Goal: Task Accomplishment & Management: Manage account settings

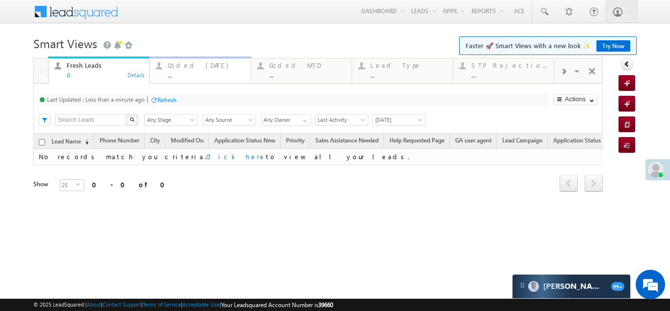
click at [194, 68] on div "Coded [DATE]" at bounding box center [206, 65] width 77 height 8
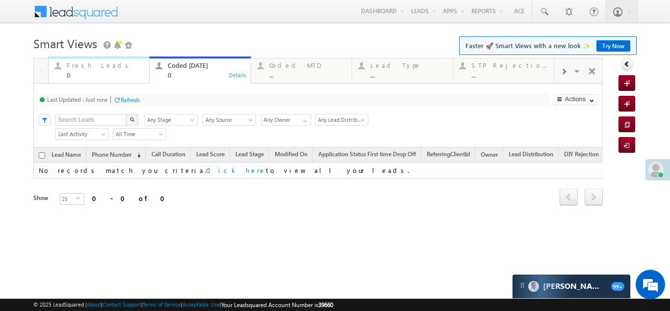
click at [89, 65] on div "Fresh Leads" at bounding box center [105, 65] width 77 height 8
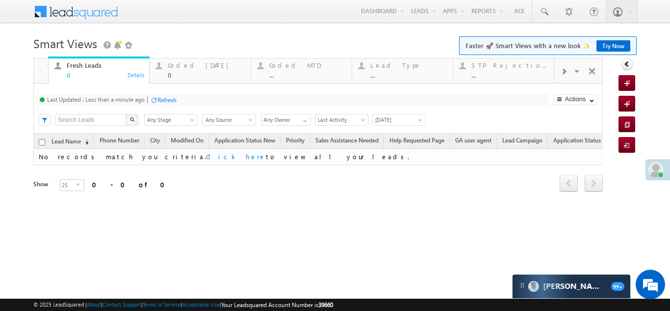
click at [159, 101] on div "Refresh" at bounding box center [167, 99] width 19 height 7
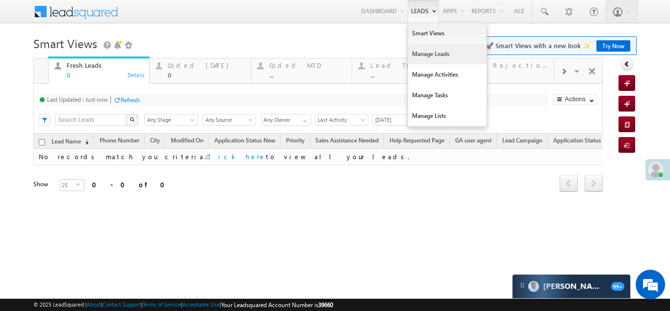
click at [429, 50] on link "Manage Leads" at bounding box center [447, 54] width 79 height 21
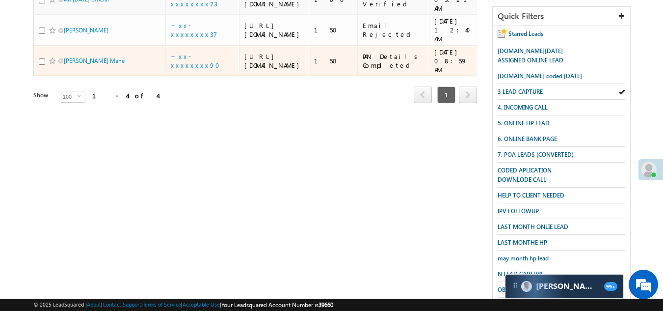
scroll to position [196, 0]
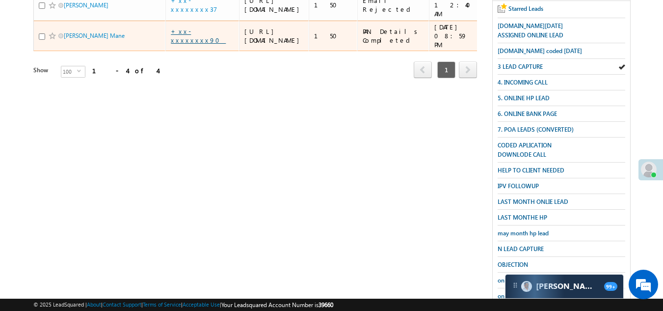
click at [202, 44] on link "+xx-xxxxxxxx90" at bounding box center [198, 35] width 55 height 17
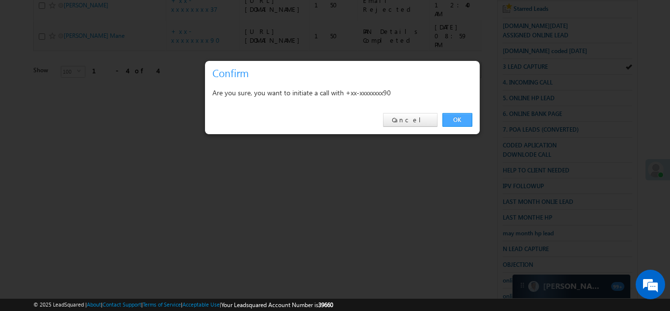
drag, startPoint x: 454, startPoint y: 106, endPoint x: 454, endPoint y: 114, distance: 7.9
click at [454, 113] on div "OK Cancel" at bounding box center [342, 120] width 275 height 28
click at [453, 115] on link "OK" at bounding box center [458, 120] width 30 height 14
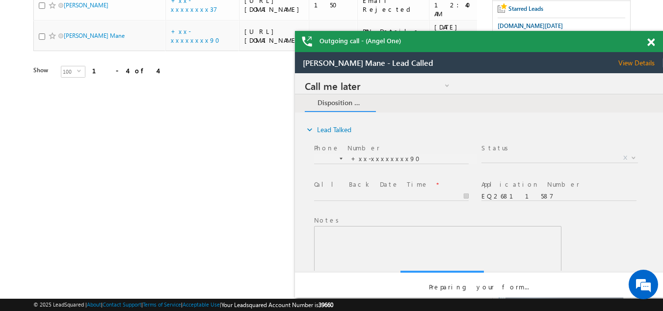
scroll to position [0, 0]
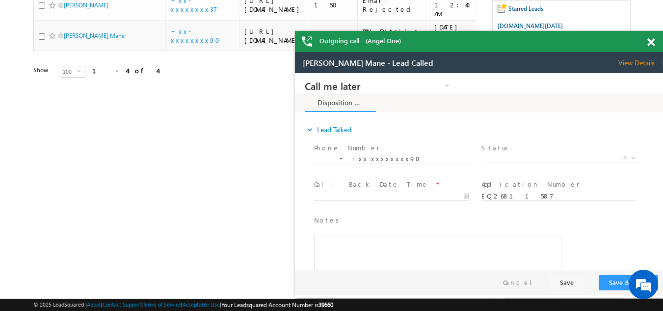
click at [653, 45] on span at bounding box center [650, 42] width 7 height 8
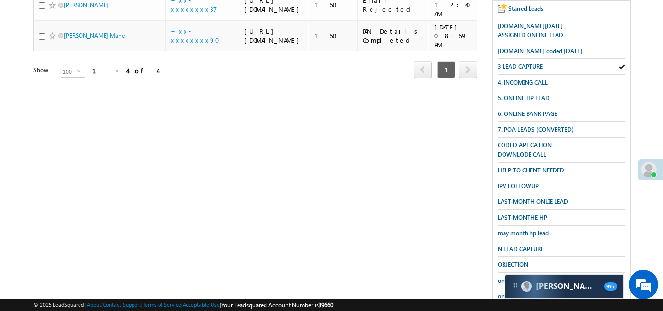
scroll to position [174, 0]
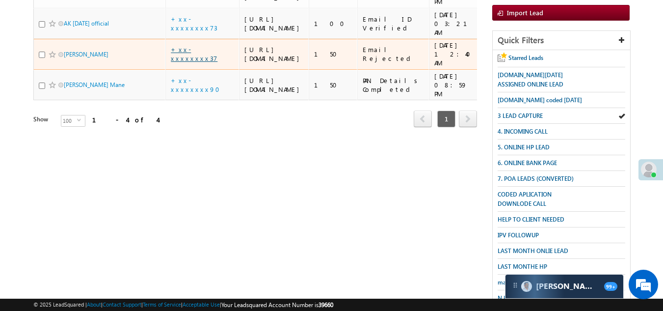
click at [189, 62] on link "+xx-xxxxxxxx37" at bounding box center [194, 53] width 47 height 17
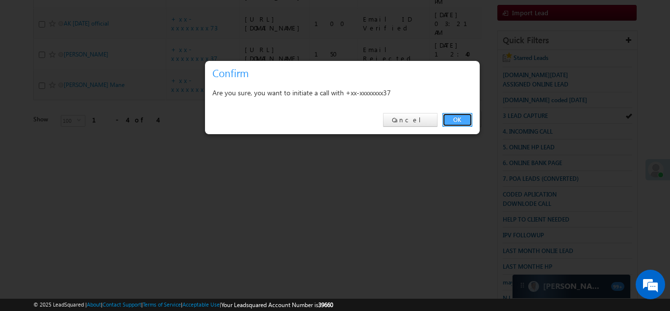
click at [459, 115] on link "OK" at bounding box center [458, 120] width 30 height 14
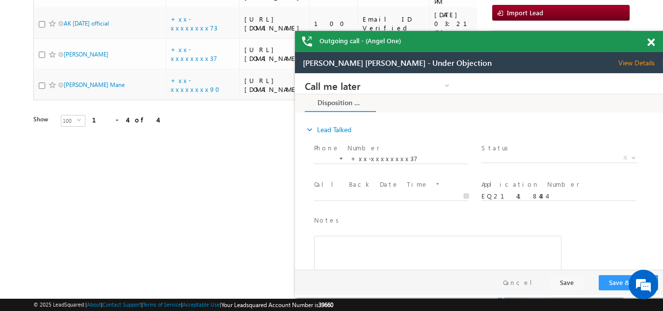
scroll to position [0, 0]
click at [631, 63] on span "View Details" at bounding box center [640, 62] width 45 height 9
click at [653, 43] on span at bounding box center [650, 42] width 7 height 8
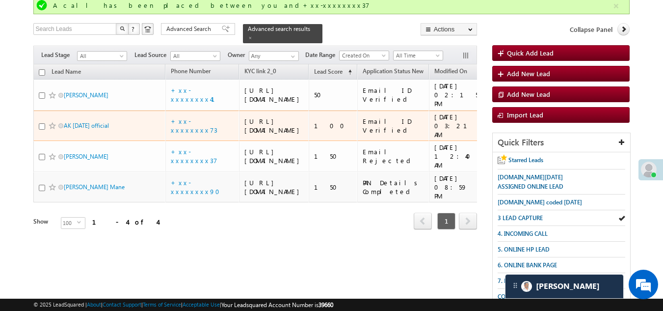
scroll to position [125, 0]
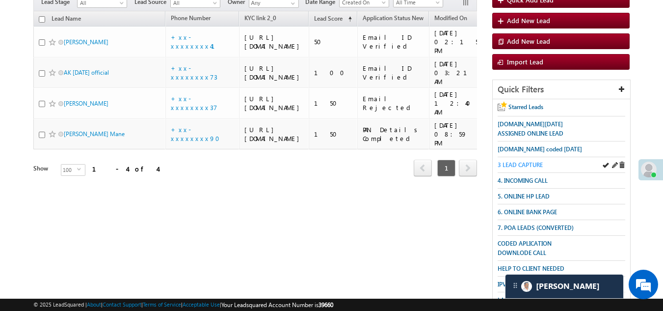
click at [520, 161] on span "3 LEAD CAPTURE" at bounding box center [520, 164] width 45 height 7
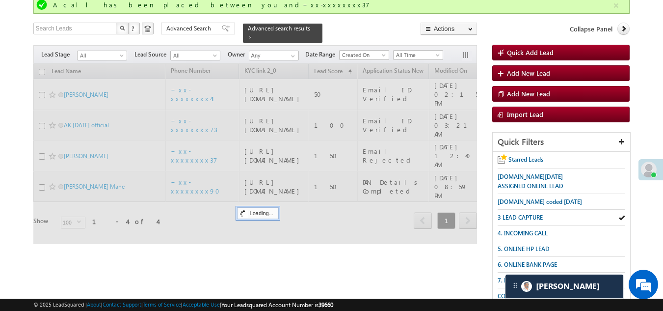
scroll to position [26, 0]
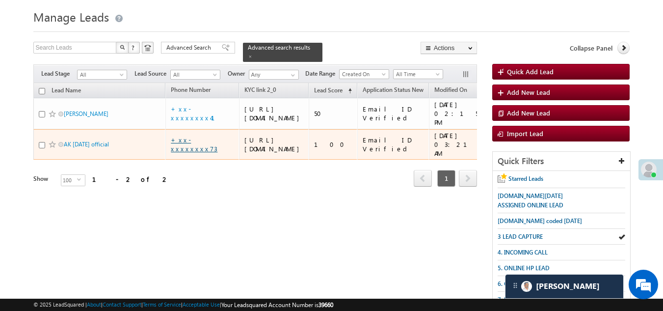
click at [196, 153] on link "+xx-xxxxxxxx73" at bounding box center [194, 143] width 47 height 17
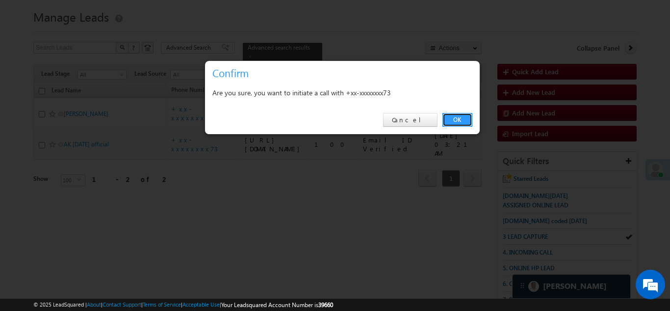
click at [460, 119] on link "OK" at bounding box center [458, 120] width 30 height 14
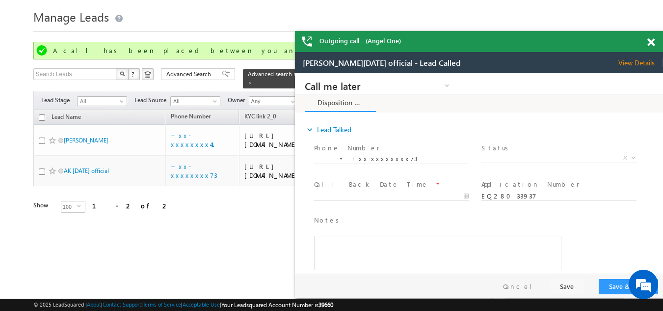
scroll to position [0, 0]
click at [653, 41] on span at bounding box center [650, 42] width 7 height 8
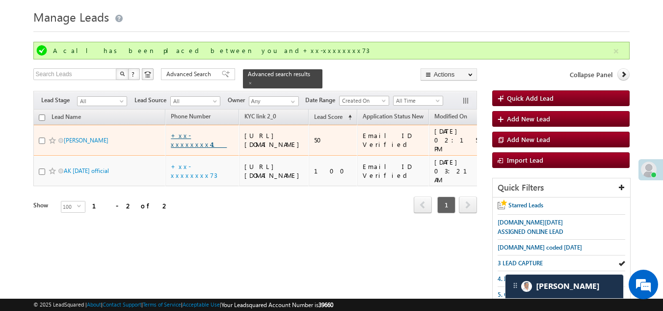
click at [196, 145] on link "+xx-xxxxxxxx41" at bounding box center [199, 139] width 56 height 17
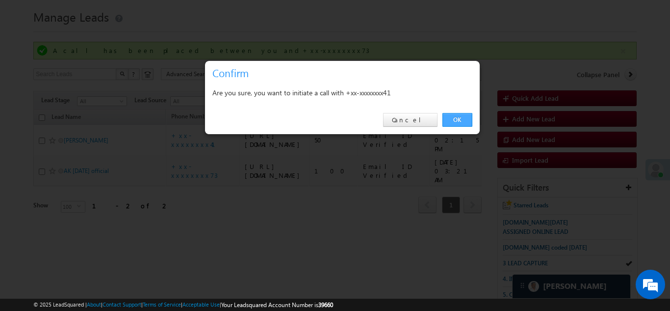
click at [458, 118] on link "OK" at bounding box center [458, 120] width 30 height 14
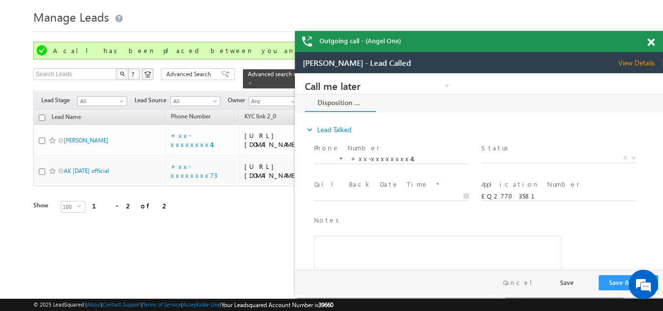
click at [652, 39] on span at bounding box center [650, 42] width 7 height 8
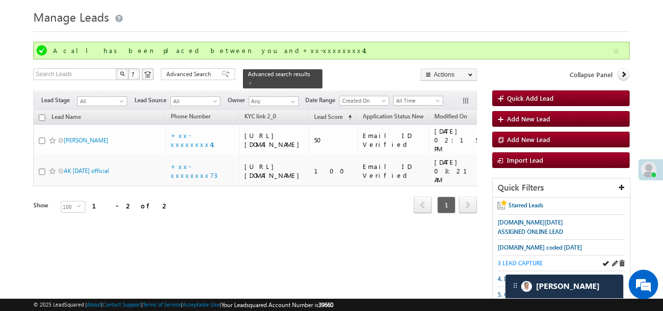
click at [523, 259] on span "3 LEAD CAPTURE" at bounding box center [520, 262] width 45 height 7
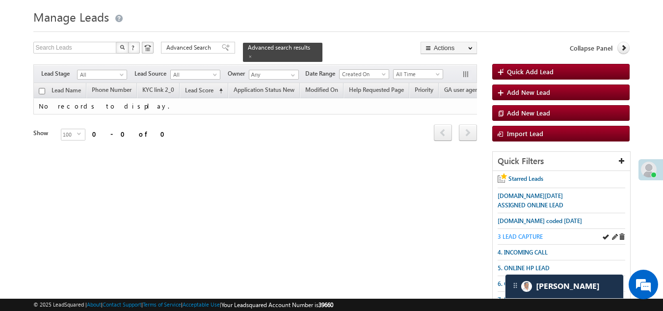
click at [533, 234] on span "3 LEAD CAPTURE" at bounding box center [520, 236] width 45 height 7
click at [532, 234] on span "3 LEAD CAPTURE" at bounding box center [520, 236] width 45 height 7
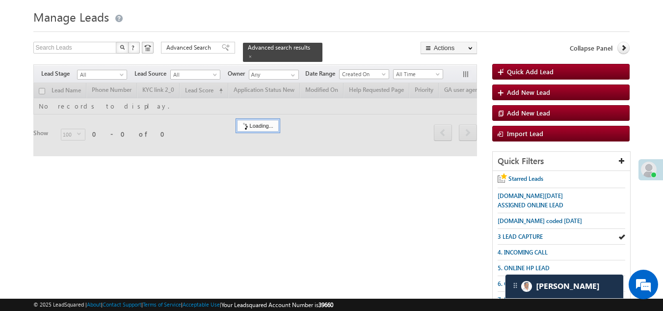
click at [529, 233] on span "3 LEAD CAPTURE" at bounding box center [520, 236] width 45 height 7
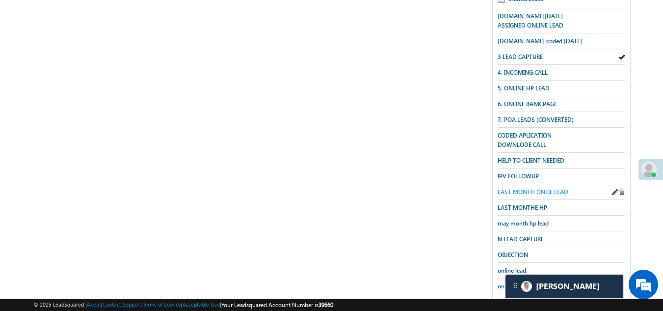
scroll to position [245, 0]
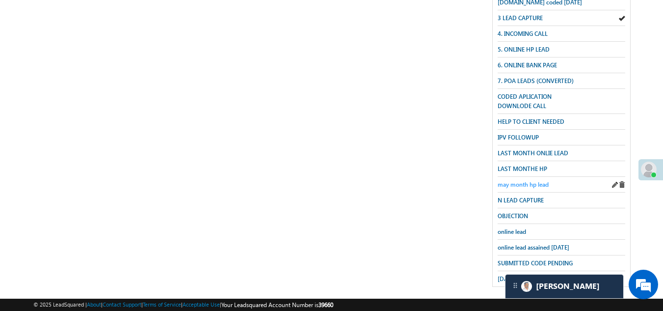
click at [524, 181] on span "may month hp lead" at bounding box center [523, 184] width 51 height 7
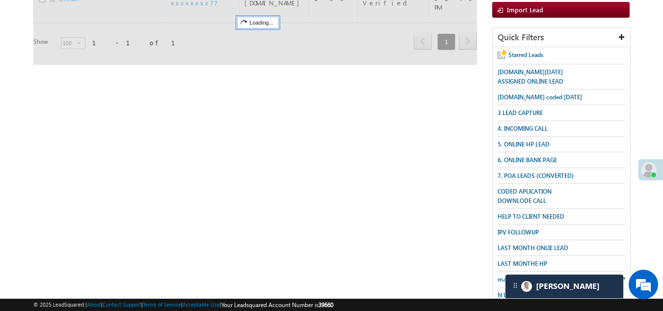
scroll to position [0, 0]
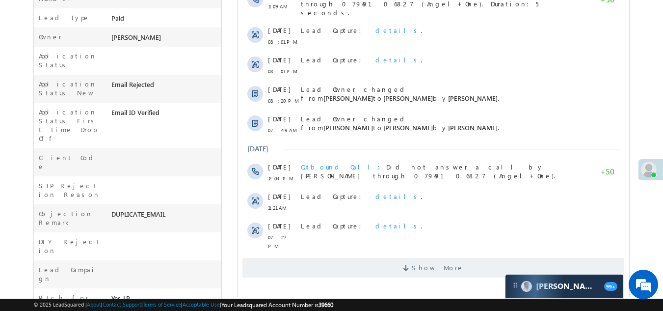
scroll to position [294, 0]
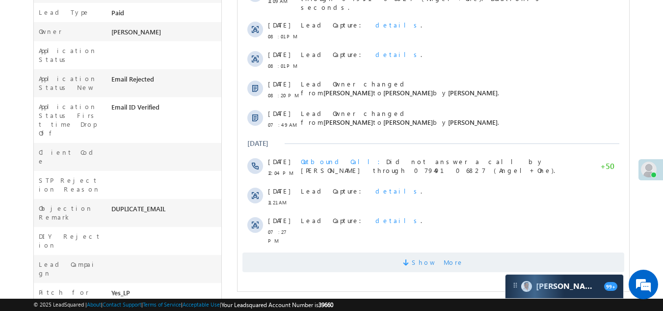
click at [282, 257] on span "Show More" at bounding box center [433, 262] width 382 height 20
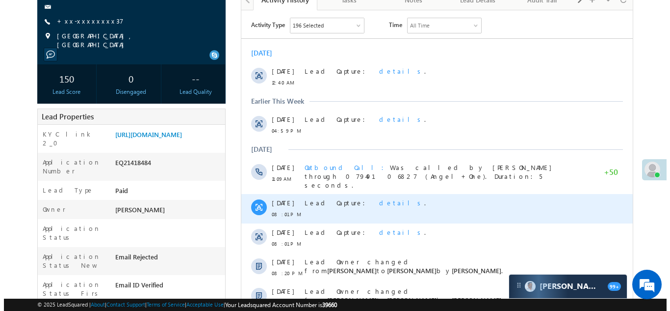
scroll to position [0, 0]
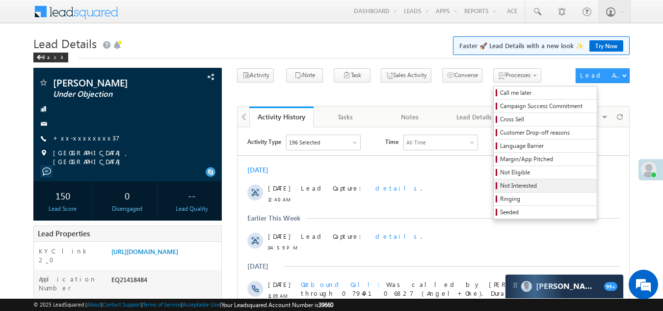
click at [500, 185] on span "Not Interested" at bounding box center [546, 185] width 93 height 9
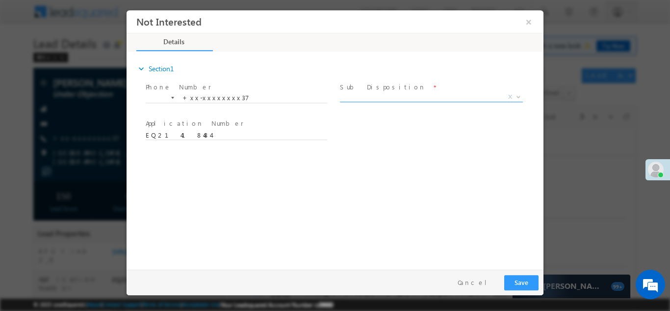
click at [410, 95] on span "X" at bounding box center [431, 97] width 183 height 10
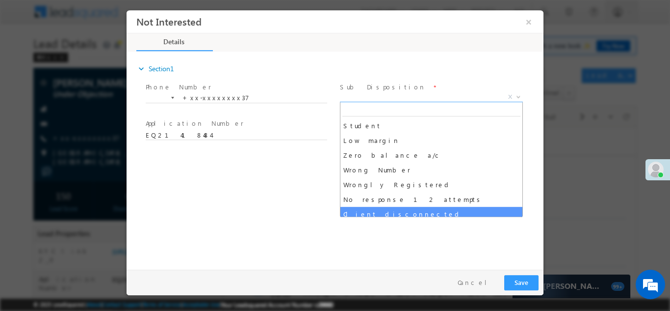
scroll to position [98, 0]
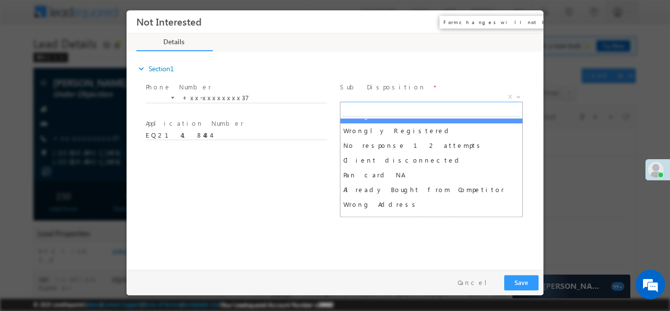
click at [529, 22] on button "×" at bounding box center [529, 21] width 17 height 18
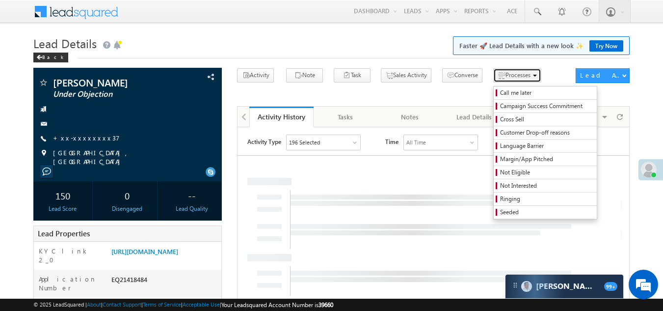
click at [505, 71] on span "Processes" at bounding box center [517, 74] width 25 height 7
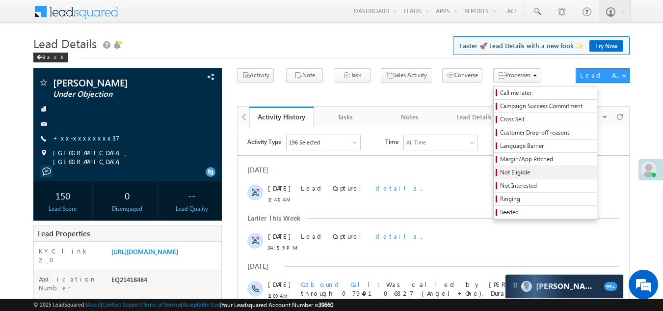
click at [500, 169] on span "Not Eligible" at bounding box center [546, 172] width 93 height 9
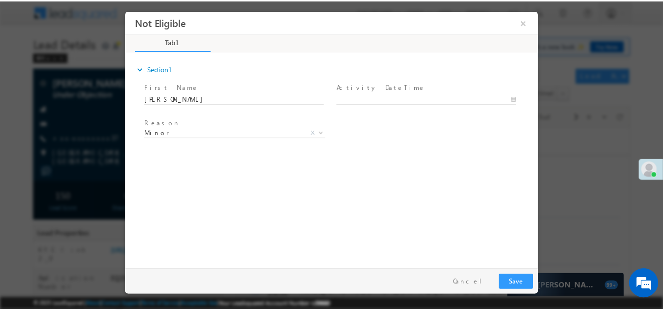
scroll to position [0, 0]
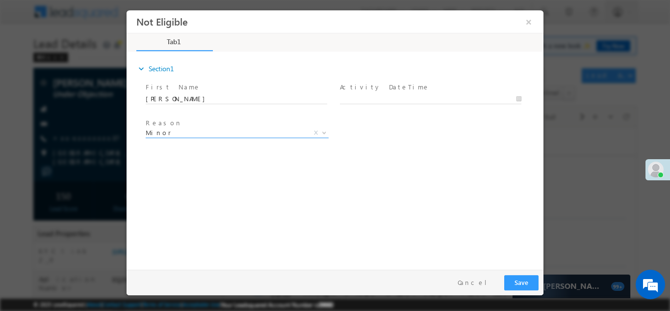
click at [204, 131] on span "Minor" at bounding box center [225, 132] width 159 height 9
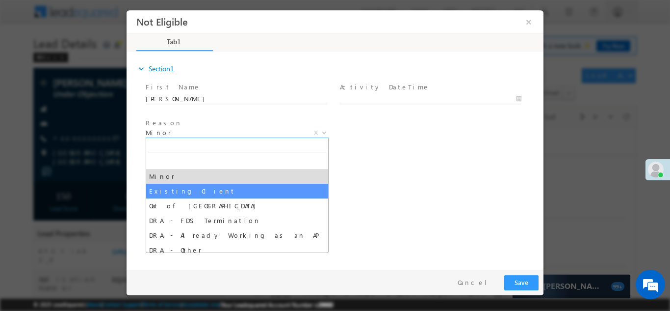
select select "Existing Client"
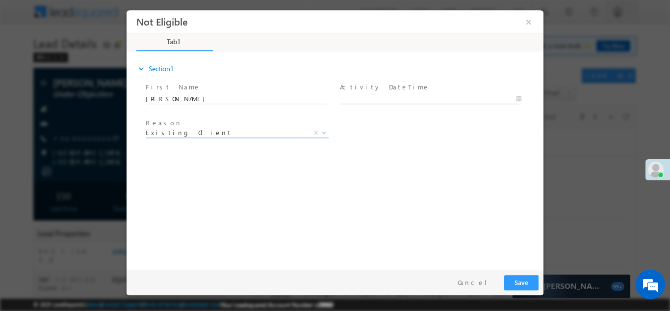
type input "08/31/25 12:50 PM"
click at [444, 96] on input "08/31/25 12:50 PM" at bounding box center [431, 99] width 182 height 10
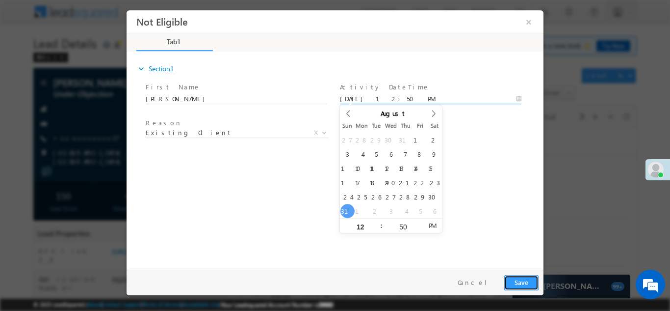
click at [525, 279] on button "Save" at bounding box center [521, 281] width 34 height 15
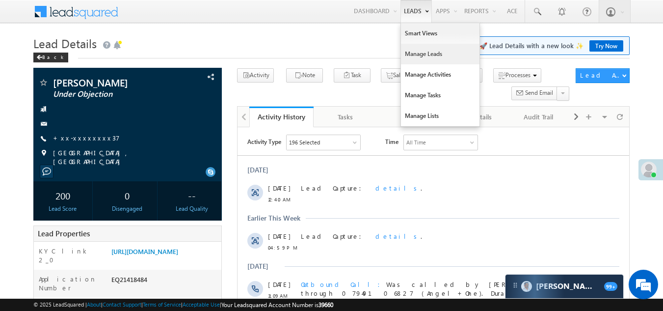
click at [420, 56] on link "Manage Leads" at bounding box center [440, 54] width 79 height 21
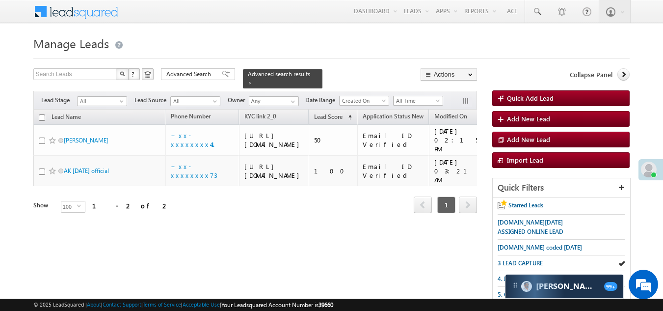
click at [416, 96] on span "All Time" at bounding box center [417, 100] width 47 height 9
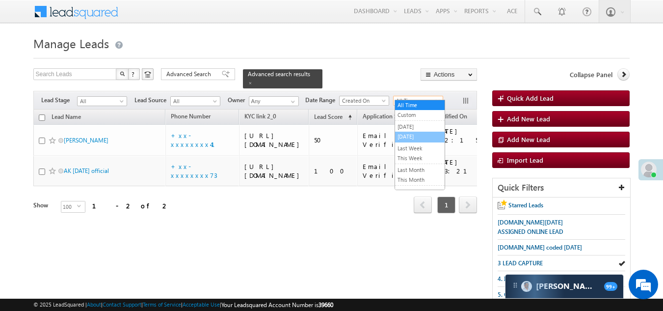
click at [413, 135] on link "[DATE]" at bounding box center [420, 136] width 50 height 9
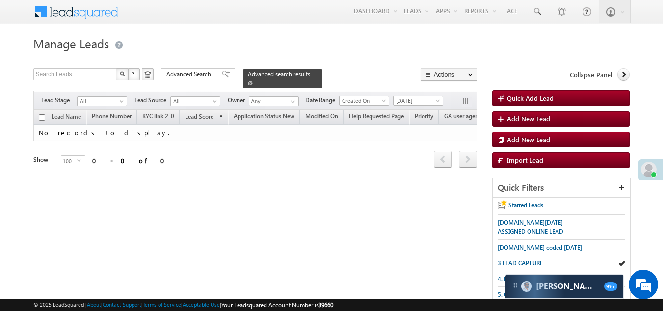
click at [253, 80] on span at bounding box center [250, 82] width 5 height 5
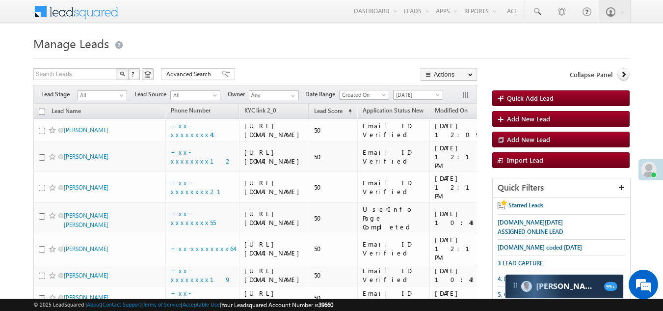
click at [420, 91] on span "[DATE]" at bounding box center [417, 94] width 47 height 9
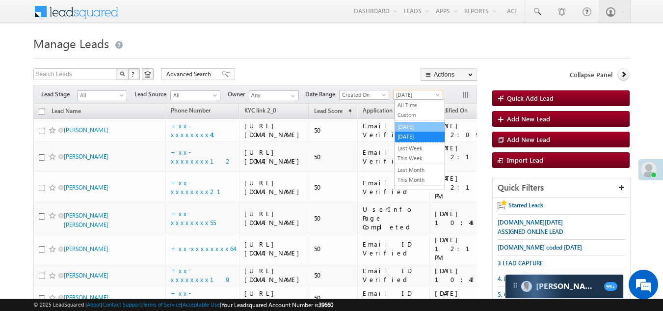
click at [410, 124] on link "[DATE]" at bounding box center [420, 126] width 50 height 9
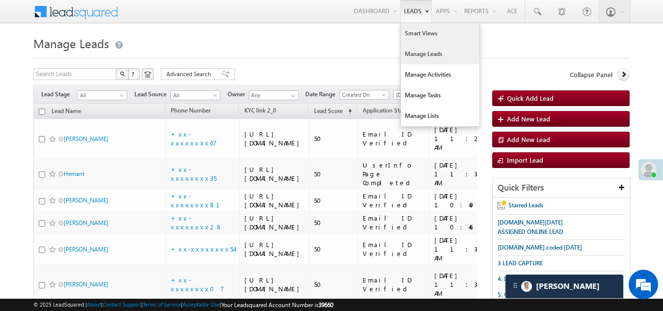
click at [418, 33] on link "Smart Views" at bounding box center [440, 33] width 79 height 21
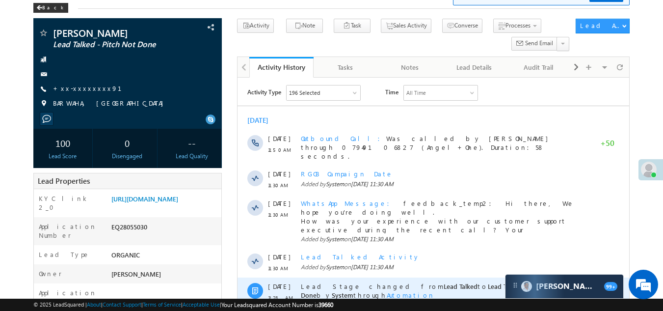
scroll to position [49, 0]
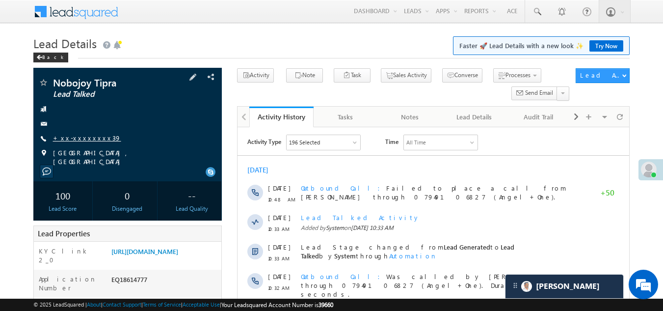
click at [85, 136] on link "+xx-xxxxxxxx39" at bounding box center [87, 137] width 68 height 8
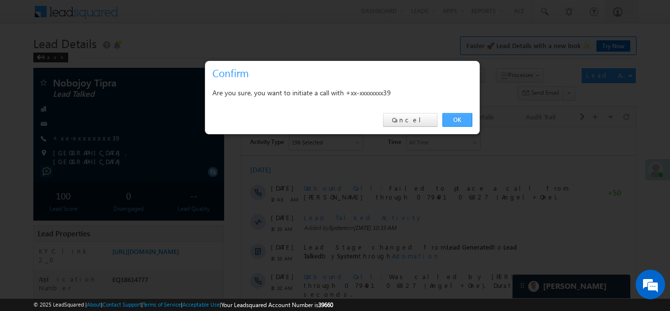
click at [455, 115] on link "OK" at bounding box center [458, 120] width 30 height 14
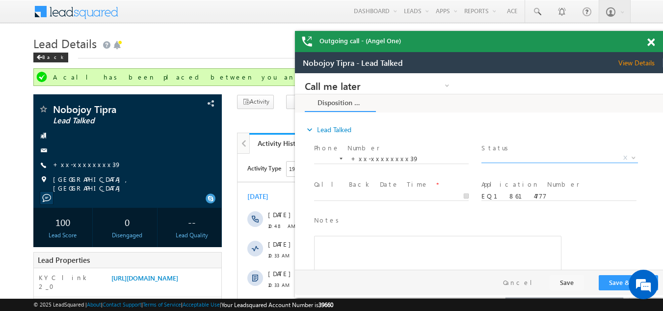
click at [522, 158] on span "X" at bounding box center [559, 158] width 156 height 10
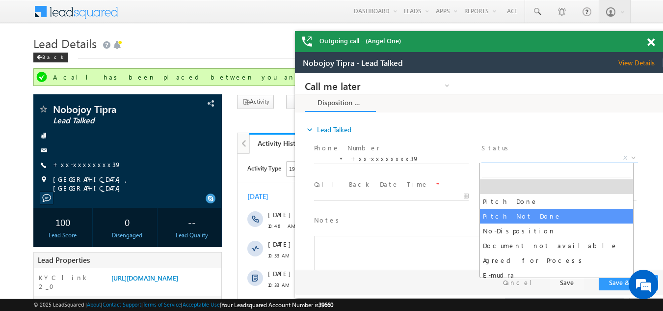
select select "Pitch Not Done"
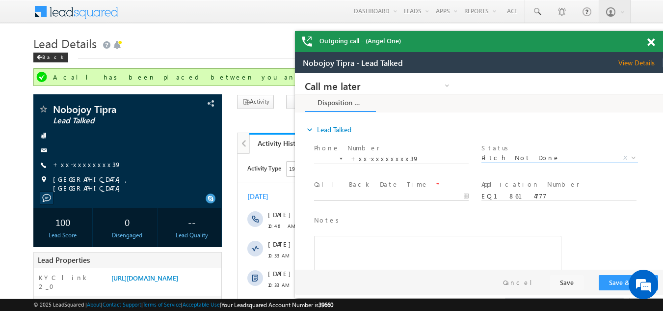
type input "[DATE] 12:55 PM"
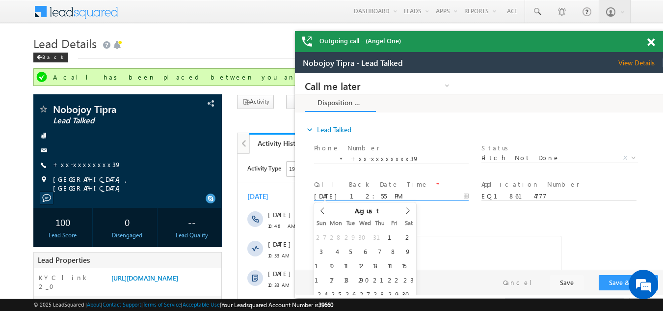
click at [375, 193] on input "[DATE] 12:55 PM" at bounding box center [391, 196] width 155 height 10
click at [618, 281] on button "Save & Close" at bounding box center [628, 282] width 59 height 15
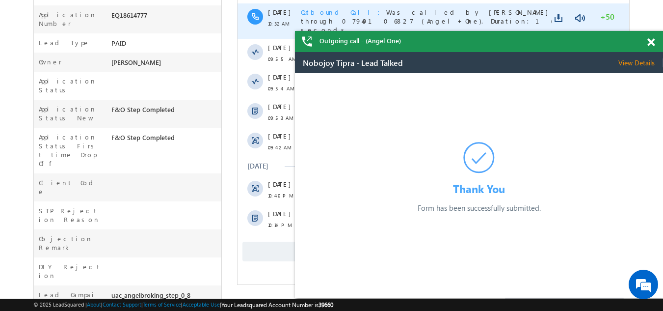
scroll to position [294, 0]
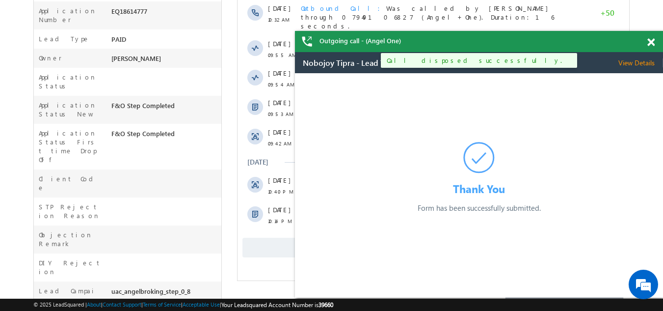
click at [278, 242] on span "Show More" at bounding box center [433, 247] width 382 height 20
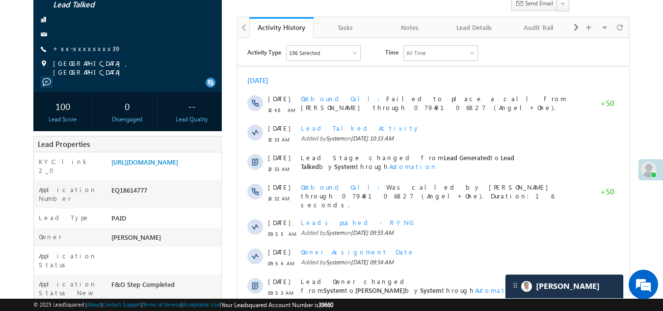
scroll to position [41, 0]
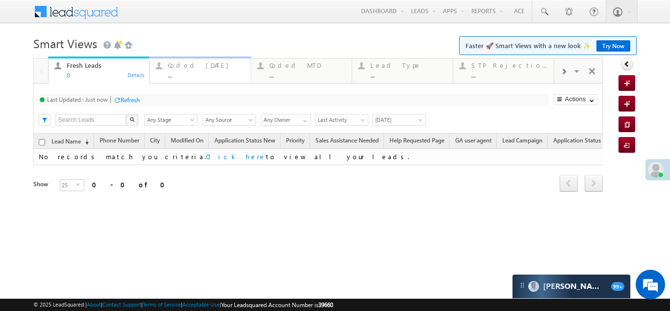
click at [188, 69] on div "Coded [DATE]" at bounding box center [206, 65] width 77 height 8
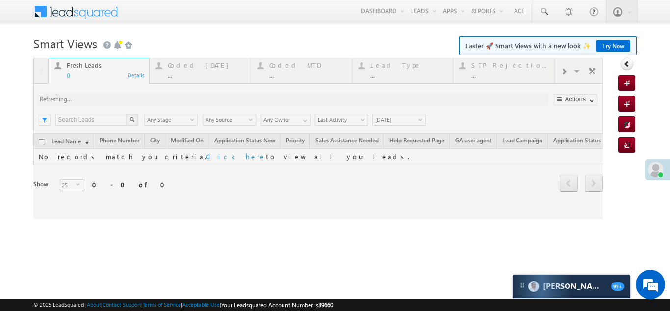
click at [188, 69] on div at bounding box center [318, 138] width 570 height 161
click at [193, 69] on div at bounding box center [318, 138] width 570 height 161
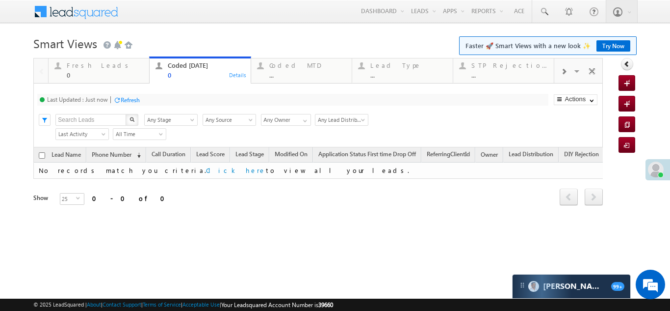
click at [133, 99] on div "Refresh" at bounding box center [130, 99] width 19 height 7
click at [82, 68] on div "Fresh Leads" at bounding box center [105, 65] width 77 height 8
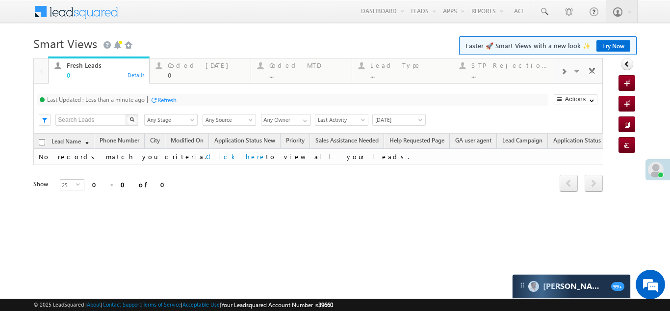
click at [168, 104] on div "Refresh" at bounding box center [163, 99] width 26 height 9
click at [178, 68] on div "Coded Today" at bounding box center [206, 65] width 77 height 8
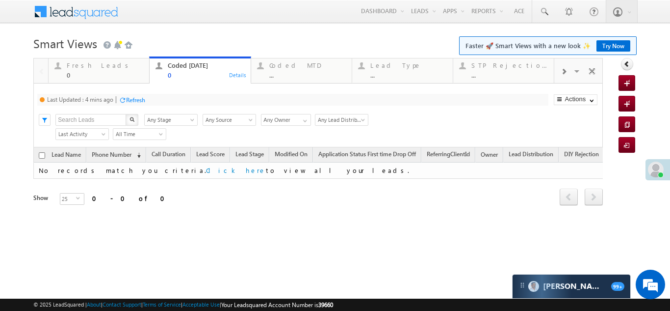
click at [138, 99] on div "Refresh" at bounding box center [135, 99] width 19 height 7
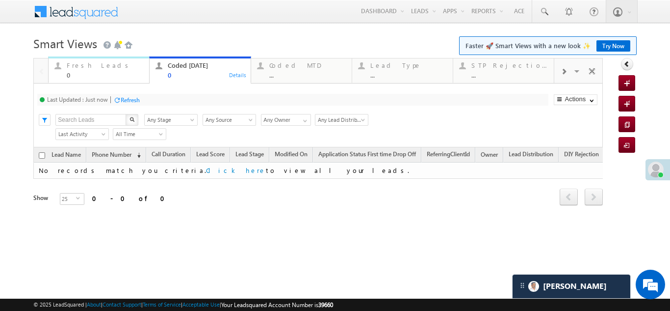
click at [80, 62] on div "Fresh Leads" at bounding box center [105, 65] width 77 height 8
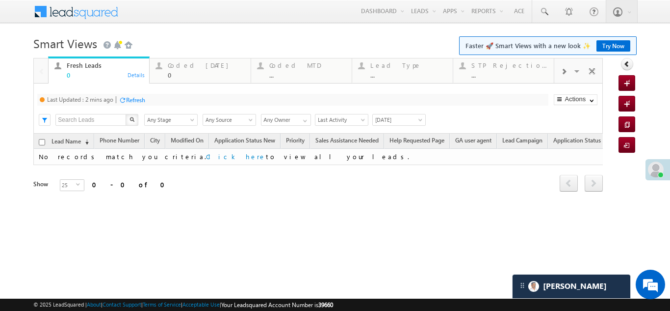
click at [137, 100] on div "Refresh" at bounding box center [135, 99] width 19 height 7
click at [175, 66] on div "Coded Today" at bounding box center [206, 65] width 77 height 8
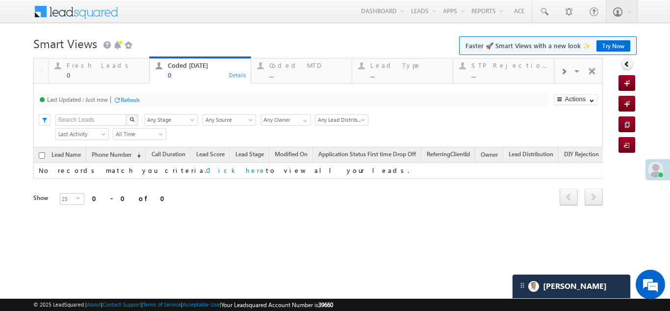
click at [124, 101] on div "Refresh" at bounding box center [130, 99] width 19 height 7
click at [124, 97] on div "Refresh" at bounding box center [130, 99] width 19 height 7
click at [77, 66] on div "Fresh Leads" at bounding box center [105, 65] width 77 height 8
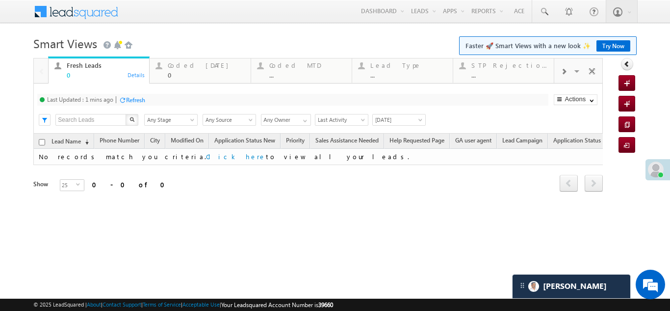
click at [139, 100] on div "Refresh" at bounding box center [135, 99] width 19 height 7
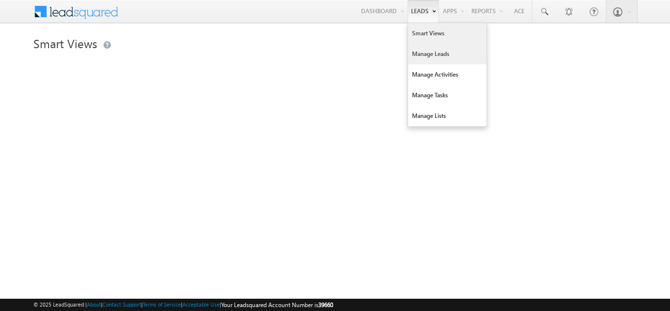
click at [427, 47] on link "Manage Leads" at bounding box center [447, 54] width 79 height 21
click at [428, 55] on link "Manage Leads" at bounding box center [447, 54] width 79 height 21
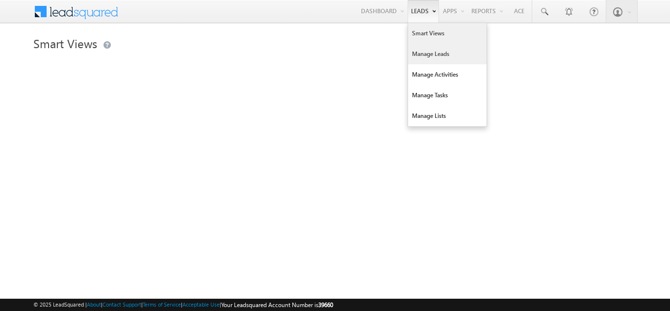
click at [428, 55] on link "Manage Leads" at bounding box center [447, 54] width 79 height 21
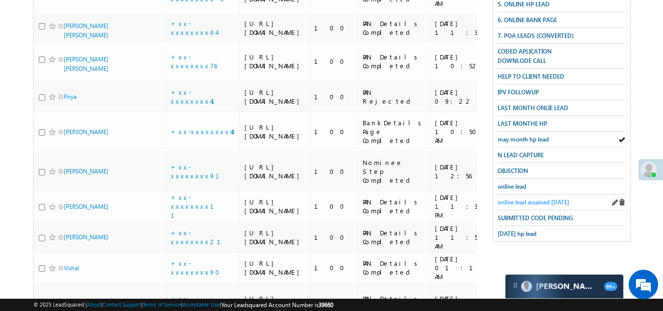
scroll to position [294, 0]
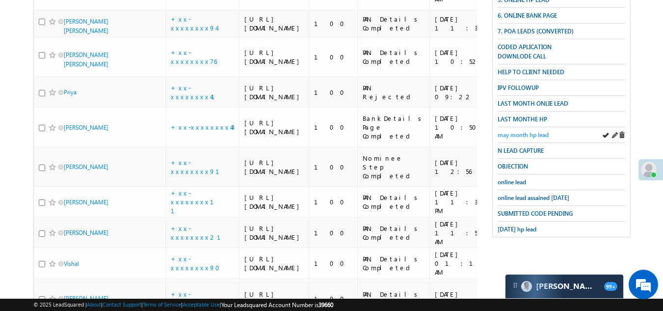
click at [516, 131] on span "may month hp lead" at bounding box center [523, 134] width 51 height 7
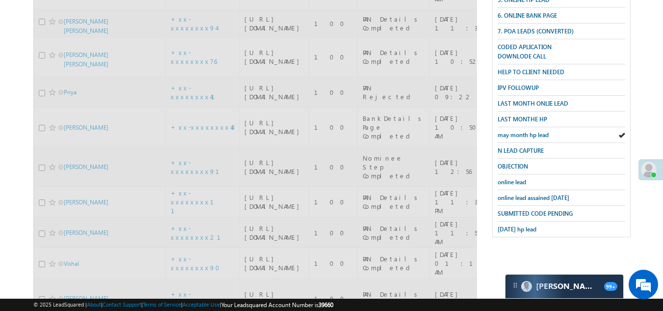
scroll to position [49, 0]
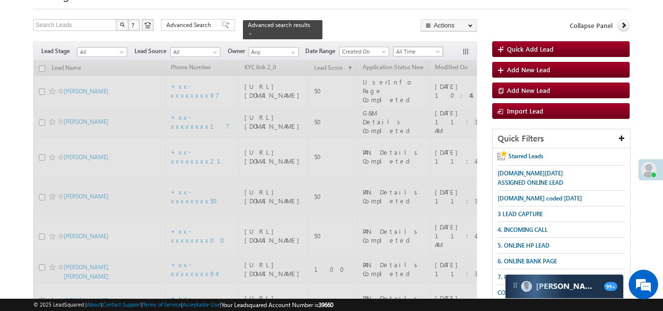
click at [408, 48] on span "All Time" at bounding box center [417, 51] width 47 height 9
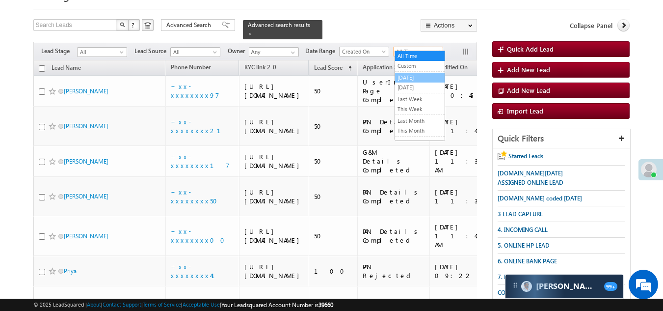
click at [408, 79] on link "[DATE]" at bounding box center [420, 77] width 50 height 9
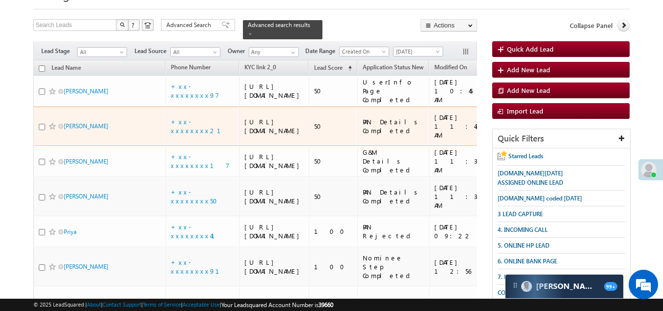
scroll to position [0, 0]
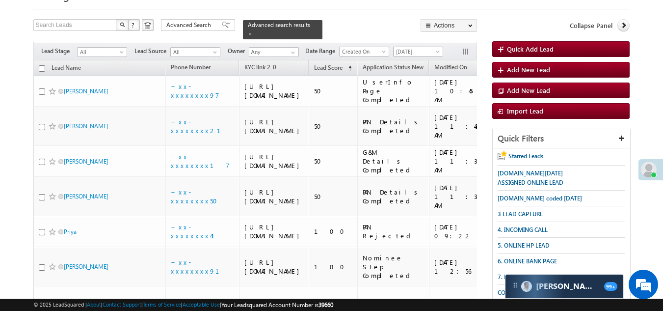
click at [419, 47] on span "[DATE]" at bounding box center [417, 51] width 47 height 9
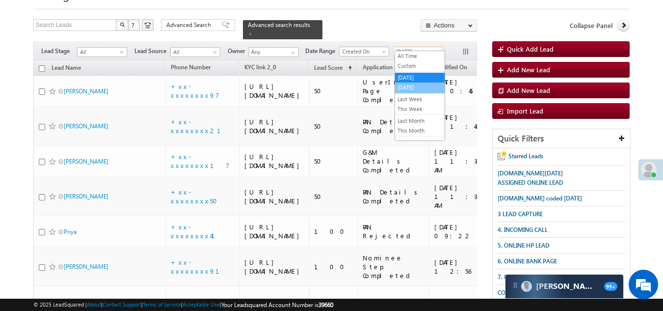
click at [418, 86] on link "[DATE]" at bounding box center [420, 87] width 50 height 9
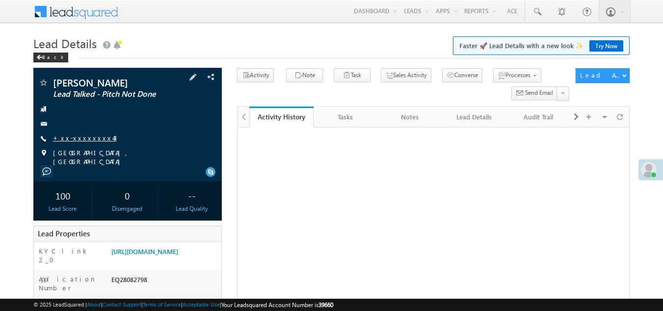
click at [72, 139] on link "+xx-xxxxxxxx43" at bounding box center [85, 137] width 64 height 8
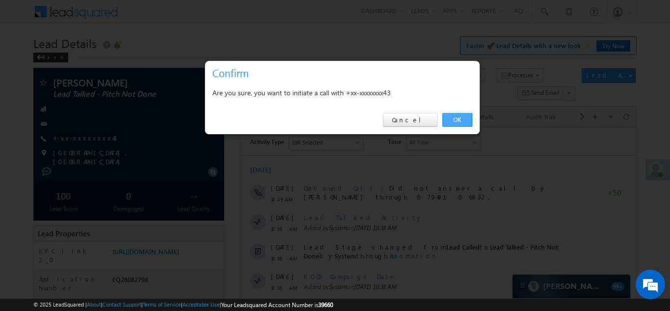
click at [458, 116] on link "OK" at bounding box center [458, 120] width 30 height 14
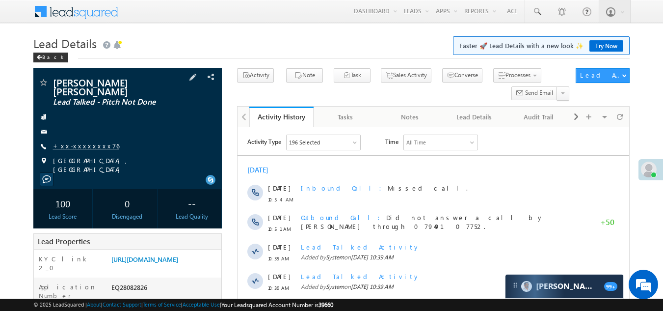
click at [77, 141] on link "+xx-xxxxxxxx76" at bounding box center [86, 145] width 66 height 8
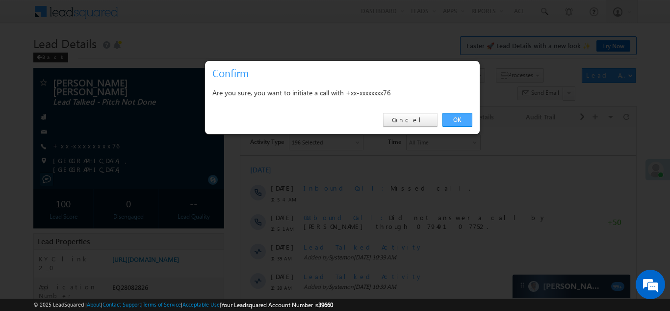
click at [454, 119] on link "OK" at bounding box center [458, 120] width 30 height 14
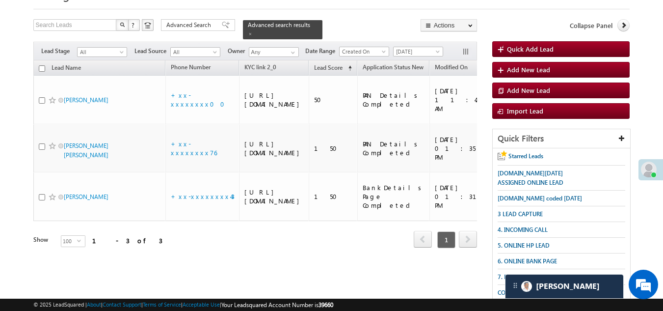
scroll to position [49, 0]
click at [253, 31] on span at bounding box center [250, 33] width 5 height 5
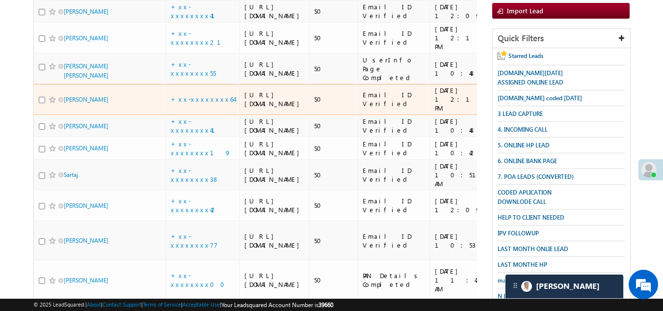
scroll to position [0, 0]
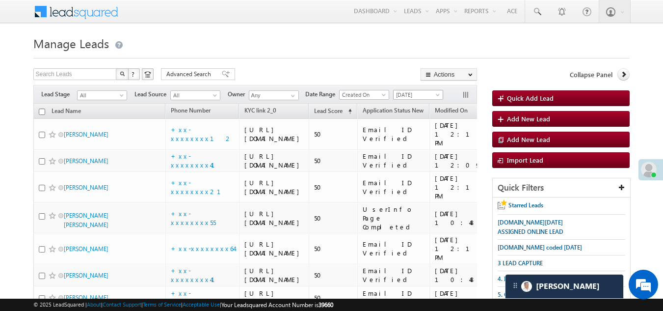
click at [417, 95] on span "[DATE]" at bounding box center [417, 94] width 47 height 9
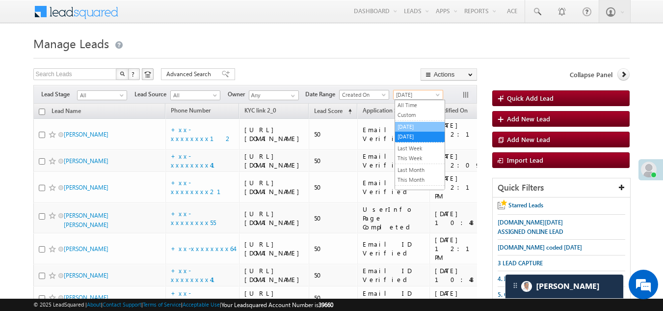
click at [415, 123] on link "[DATE]" at bounding box center [420, 126] width 50 height 9
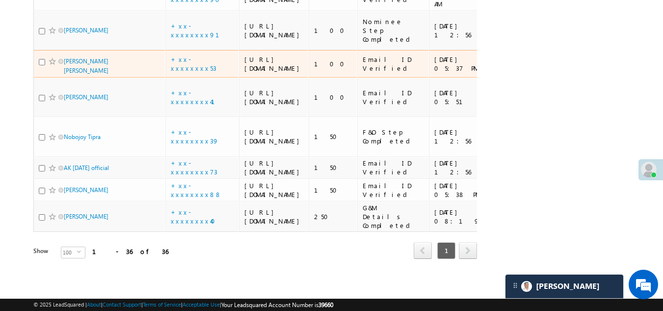
scroll to position [1914, 0]
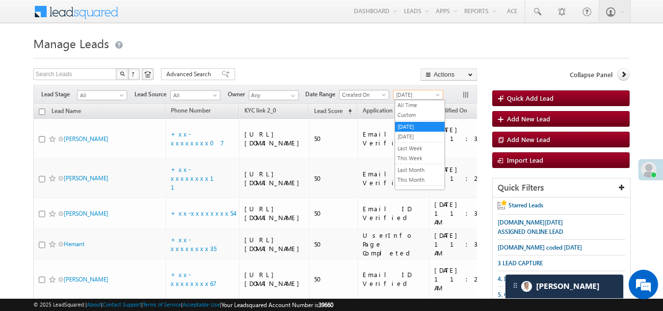
click at [412, 91] on span "[DATE]" at bounding box center [417, 94] width 47 height 9
click at [414, 131] on link "[DATE]" at bounding box center [420, 126] width 50 height 9
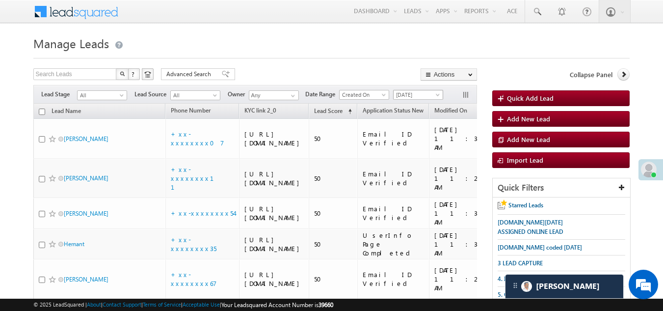
click at [413, 90] on link "[DATE]" at bounding box center [418, 95] width 50 height 10
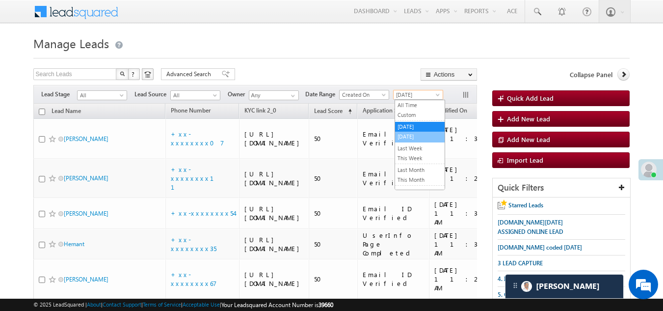
click at [410, 133] on link "[DATE]" at bounding box center [420, 136] width 50 height 9
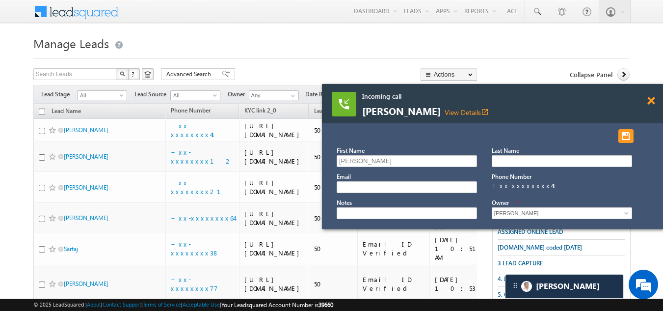
click at [651, 100] on span at bounding box center [650, 101] width 7 height 8
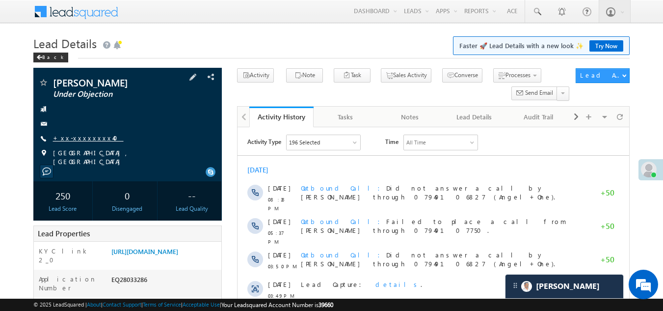
click at [85, 137] on link "+xx-xxxxxxxx40" at bounding box center [88, 137] width 71 height 8
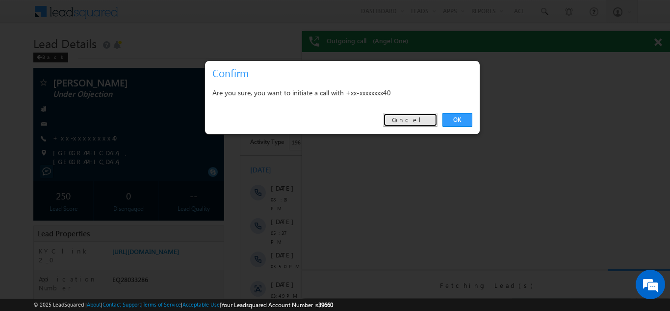
click at [420, 121] on link "Cancel" at bounding box center [410, 120] width 54 height 14
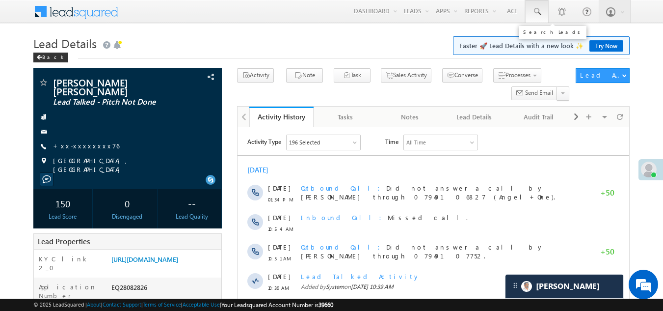
click at [535, 11] on span at bounding box center [537, 12] width 10 height 10
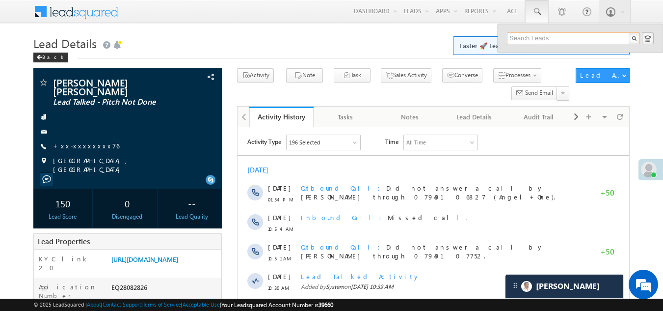
paste input "EQ28088068"
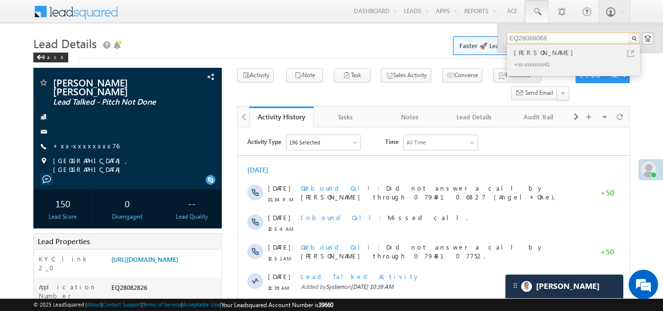
type input "EQ28088068"
click at [527, 54] on div "Arjun Chaursiya" at bounding box center [577, 52] width 131 height 11
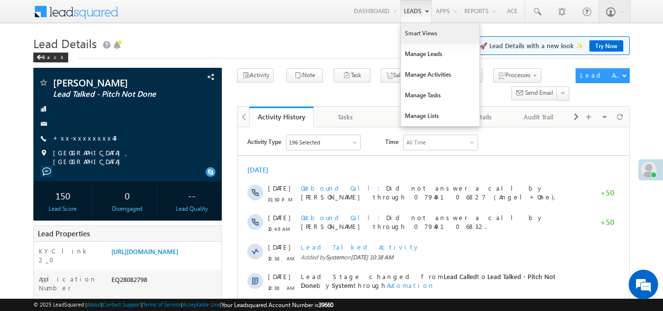
click at [415, 31] on link "Smart Views" at bounding box center [440, 33] width 79 height 21
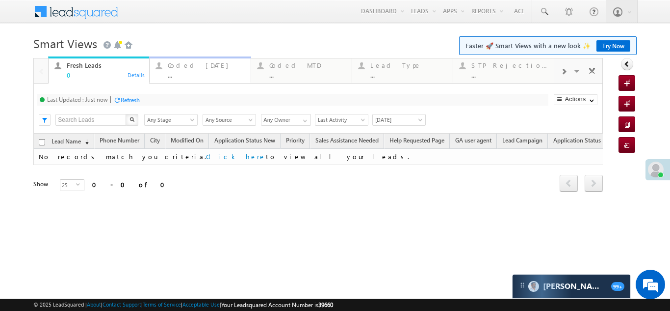
click at [186, 67] on div "Coded Today" at bounding box center [206, 65] width 77 height 8
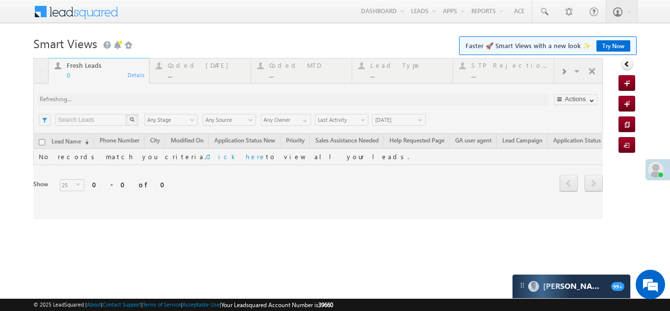
click at [201, 69] on div at bounding box center [318, 138] width 570 height 161
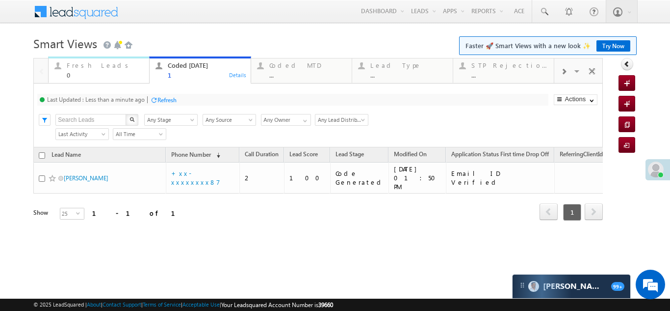
click at [85, 69] on div "Fresh Leads" at bounding box center [105, 65] width 77 height 8
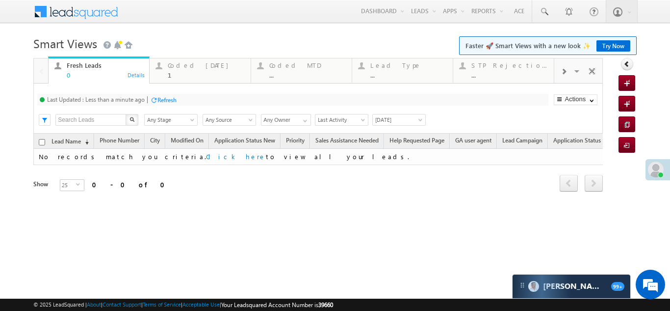
click at [171, 100] on div "Refresh" at bounding box center [167, 99] width 19 height 7
click at [192, 68] on div "Coded [DATE]" at bounding box center [206, 65] width 77 height 8
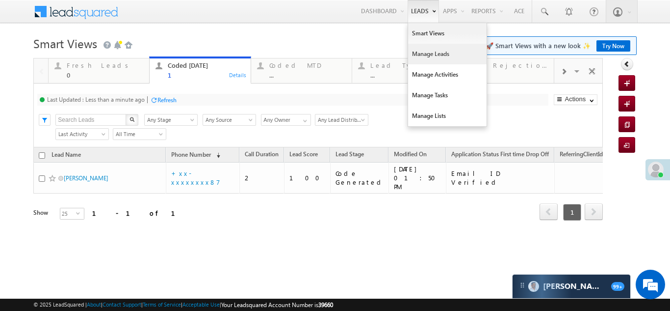
click at [421, 55] on link "Manage Leads" at bounding box center [447, 54] width 79 height 21
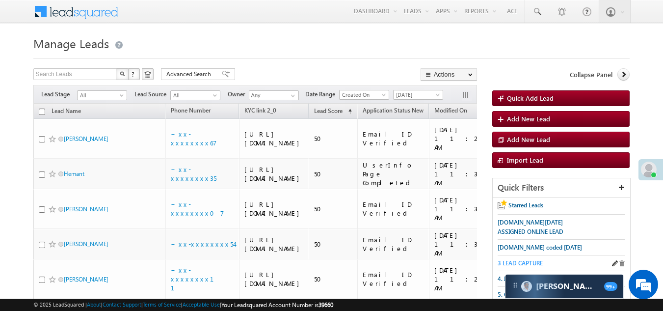
click at [521, 262] on span "3 LEAD CAPTURE" at bounding box center [520, 262] width 45 height 7
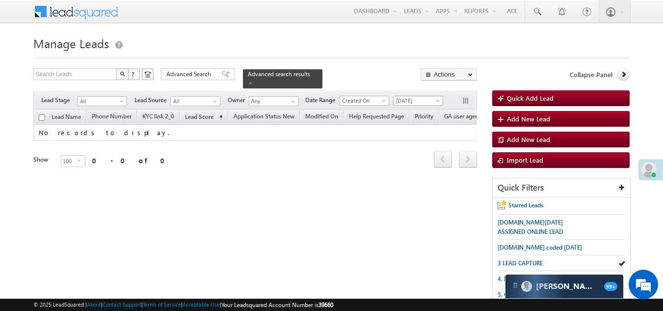
click at [418, 96] on span "[DATE]" at bounding box center [417, 100] width 47 height 9
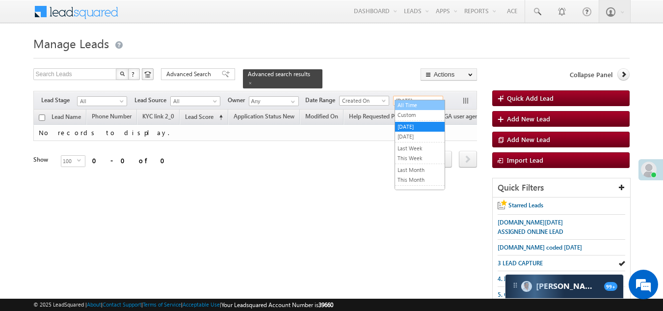
click at [418, 106] on link "All Time" at bounding box center [420, 105] width 50 height 9
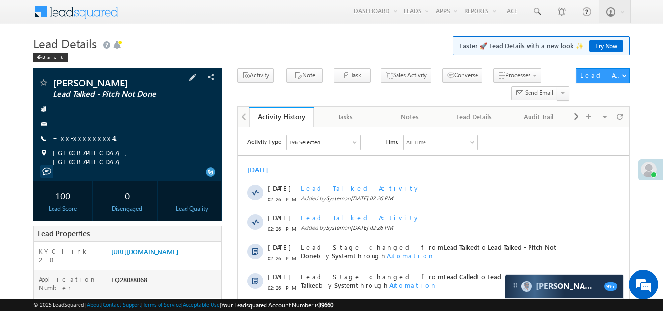
click at [69, 138] on link "+xx-xxxxxxxx41" at bounding box center [91, 137] width 76 height 8
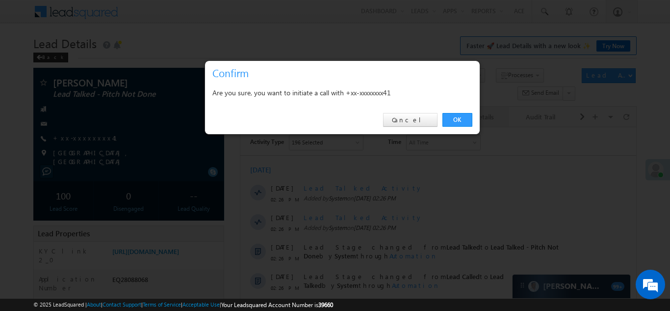
click at [460, 121] on link "OK" at bounding box center [458, 120] width 30 height 14
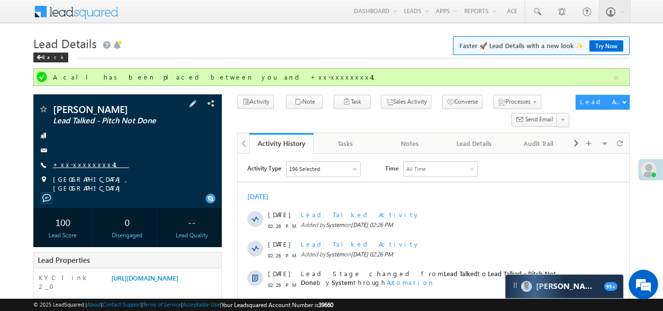
click at [86, 164] on link "+xx-xxxxxxxx41" at bounding box center [91, 164] width 76 height 8
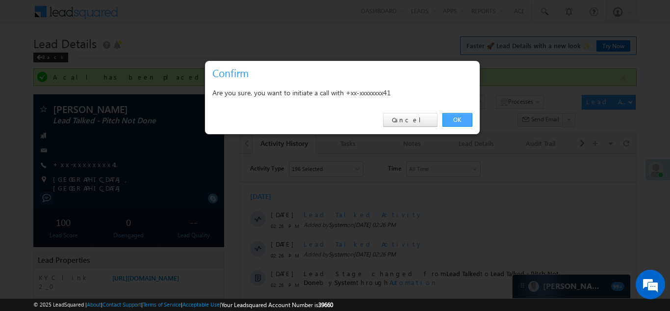
click at [448, 115] on link "OK" at bounding box center [458, 120] width 30 height 14
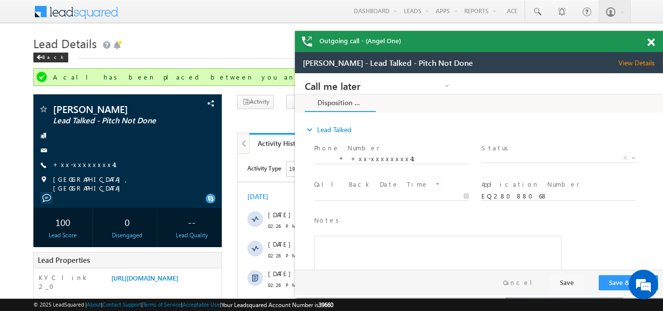
click at [653, 42] on span at bounding box center [650, 42] width 7 height 8
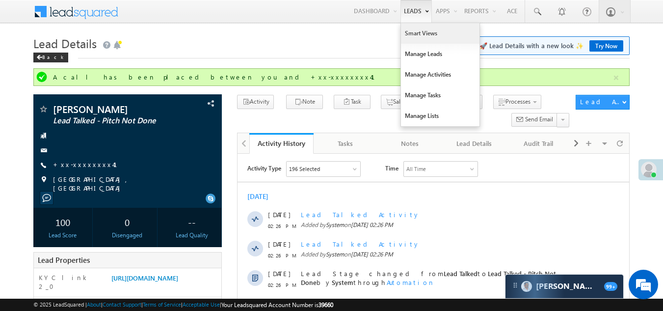
click at [413, 26] on link "Smart Views" at bounding box center [440, 33] width 79 height 21
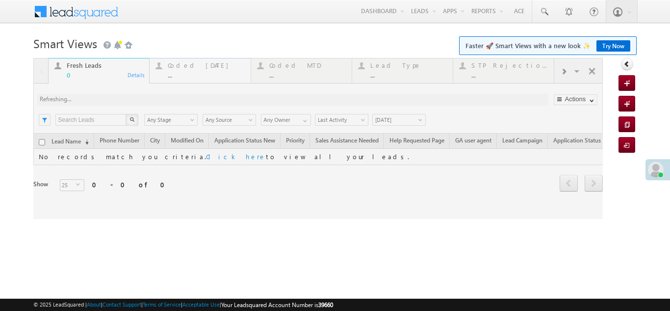
click at [194, 65] on div at bounding box center [318, 138] width 570 height 161
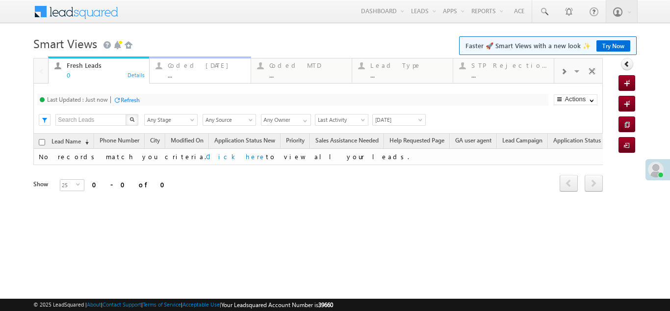
click at [194, 65] on div "Coded [DATE]" at bounding box center [206, 65] width 77 height 8
